Goal: Register for event/course

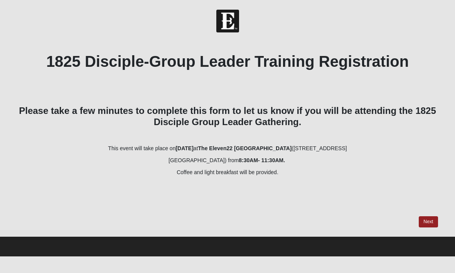
click at [426, 220] on link "Next" at bounding box center [428, 221] width 19 height 11
click at [429, 219] on link "Next" at bounding box center [428, 221] width 19 height 11
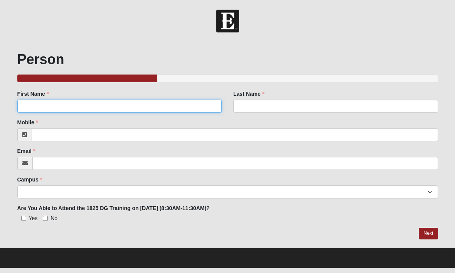
click at [55, 104] on input "First Name" at bounding box center [119, 105] width 205 height 13
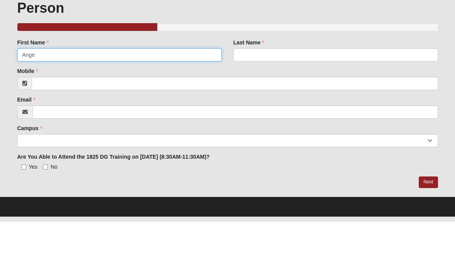
type input "Angel"
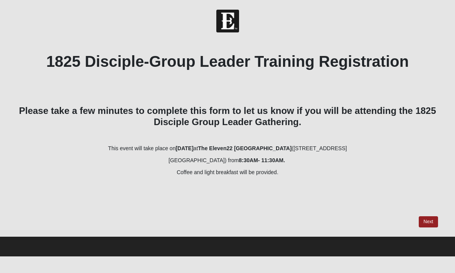
click at [179, 73] on div "1825 Disciple-Group Leader Training Registration Please take a few minutes to c…" at bounding box center [227, 132] width 421 height 160
click at [430, 224] on link "Next" at bounding box center [428, 221] width 19 height 11
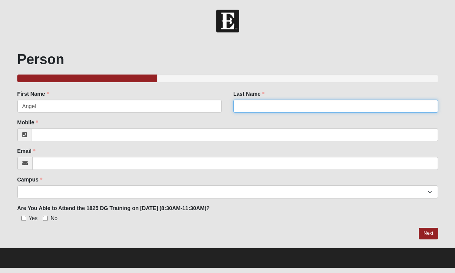
click at [255, 106] on input "Last Name" at bounding box center [335, 105] width 205 height 13
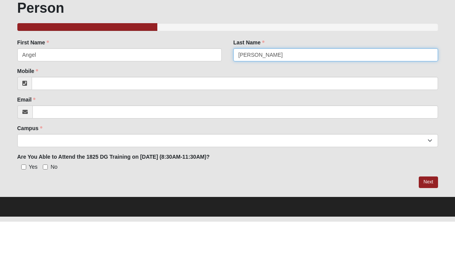
type input "Andrew"
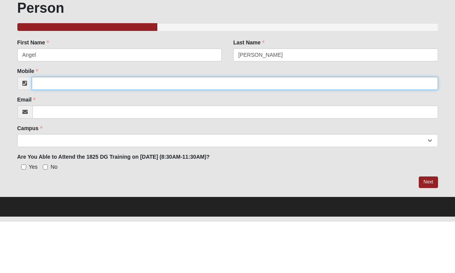
click at [59, 128] on input "Mobile" at bounding box center [235, 134] width 406 height 13
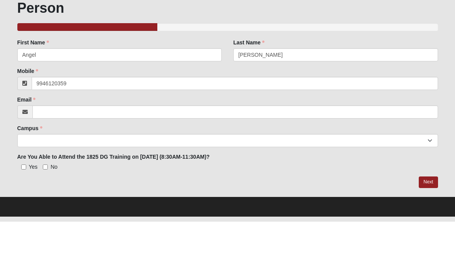
type input "[PHONE_NUMBER]"
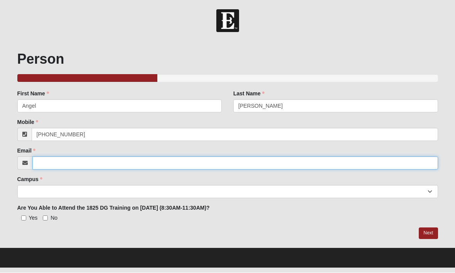
click at [51, 163] on input "Email" at bounding box center [235, 163] width 406 height 13
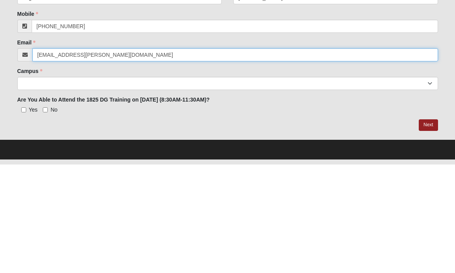
type input "[EMAIL_ADDRESS][PERSON_NAME][DOMAIN_NAME]"
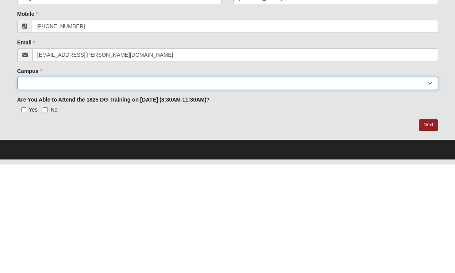
click at [49, 185] on select "Arlington Baymeadows Eleven22 Online Fleming Island Jesup Mandarin North Jax Or…" at bounding box center [227, 191] width 421 height 13
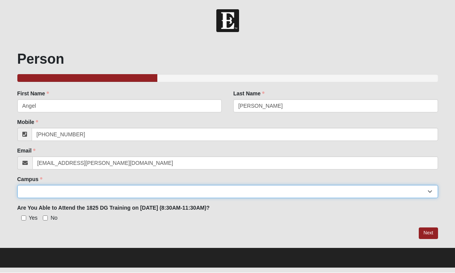
select select "21"
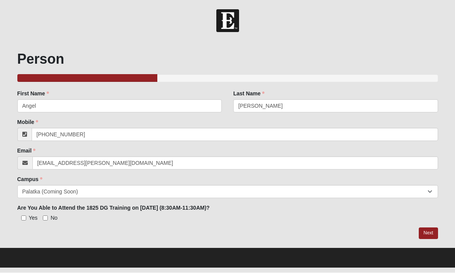
click at [47, 217] on input "No" at bounding box center [45, 218] width 5 height 5
checkbox input "true"
click at [428, 232] on link "Next" at bounding box center [428, 232] width 19 height 11
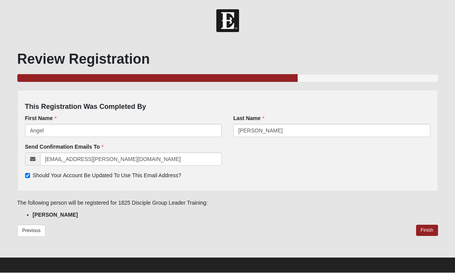
scroll to position [0, 0]
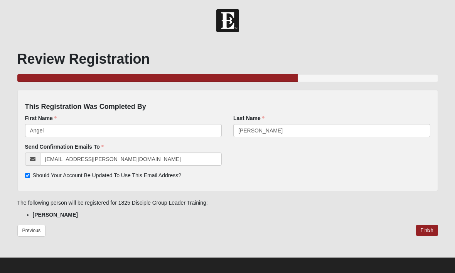
click at [427, 230] on link "Finish" at bounding box center [427, 229] width 22 height 11
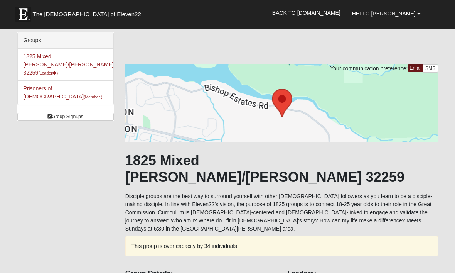
click at [57, 13] on span "The [DEMOGRAPHIC_DATA] of Eleven22" at bounding box center [87, 14] width 108 height 8
